Goal: Go to known website: Go to known website

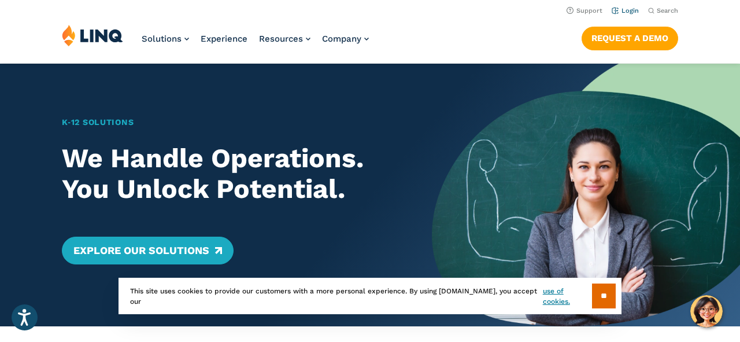
click at [628, 11] on link "Login" at bounding box center [625, 11] width 27 height 8
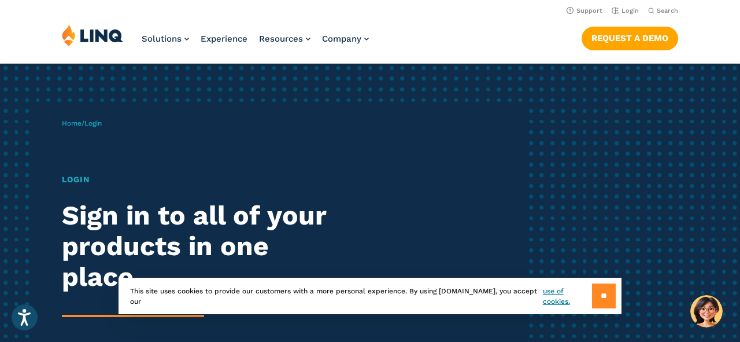
click at [601, 299] on input "**" at bounding box center [604, 295] width 24 height 25
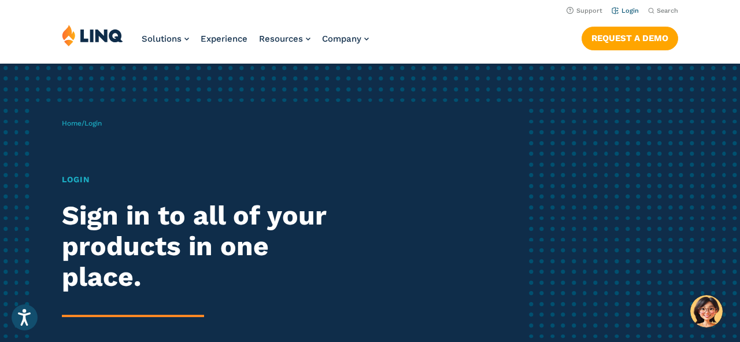
click at [628, 12] on link "Login" at bounding box center [625, 11] width 27 height 8
click at [95, 124] on span "Login" at bounding box center [92, 123] width 17 height 8
click at [73, 180] on h1 "Login" at bounding box center [204, 180] width 285 height 12
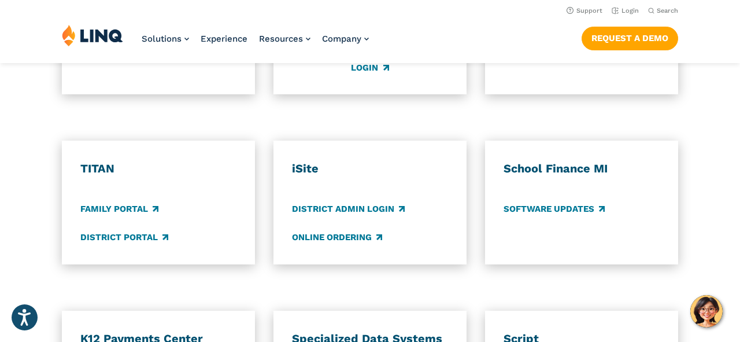
scroll to position [812, 0]
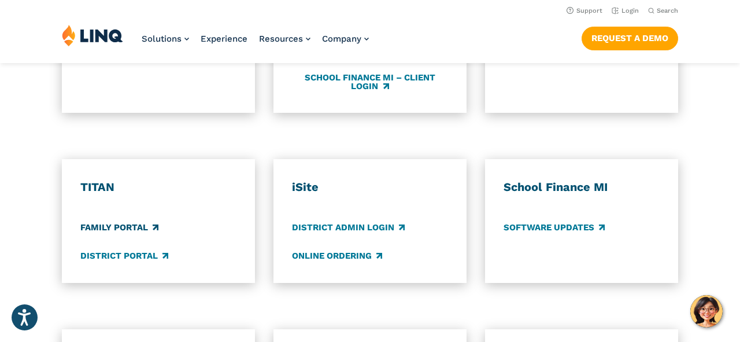
click at [98, 221] on link "Family Portal" at bounding box center [119, 227] width 78 height 13
